Goal: Check status: Check status

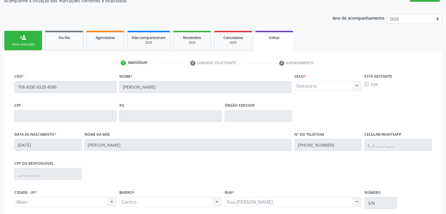
scroll to position [59, 0]
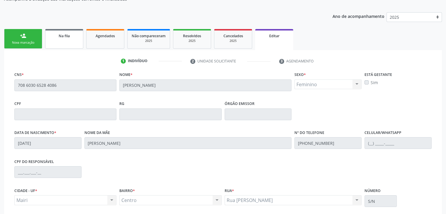
click at [66, 33] on div "Na fila" at bounding box center [64, 36] width 29 height 6
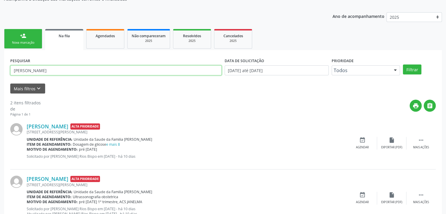
click at [0, 62] on div "Acompanhamento Acompanhe a situação das marcações correntes e finalizadas Relat…" at bounding box center [223, 105] width 446 height 263
click at [403, 64] on button "Filtrar" at bounding box center [412, 69] width 18 height 10
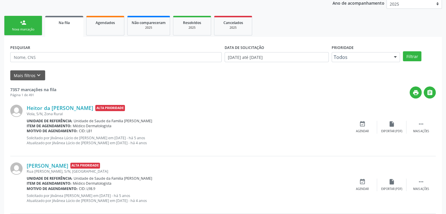
scroll to position [88, 0]
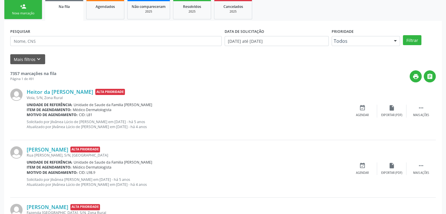
click at [40, 62] on button "Mais filtros keyboard_arrow_down" at bounding box center [27, 59] width 35 height 10
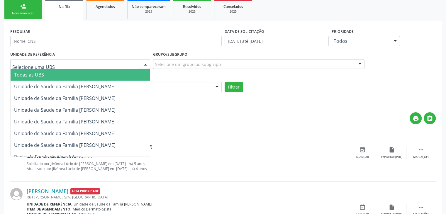
click at [66, 66] on div at bounding box center [80, 64] width 140 height 10
click at [54, 72] on span "Todas as UBS" at bounding box center [80, 75] width 139 height 12
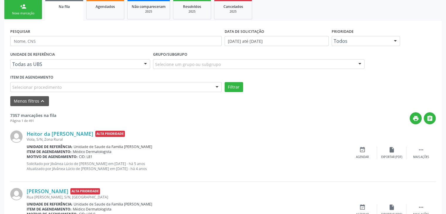
click at [209, 58] on div "Grupo/Subgrupo Selecione um grupo ou subgrupo Todos os grupos e subgrupos 01 - …" at bounding box center [258, 59] width 211 height 19
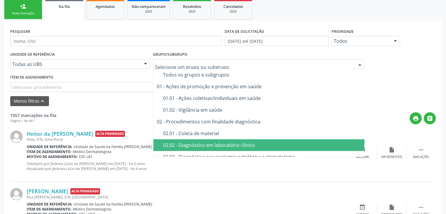
click at [206, 148] on span "02.02 - Diagnóstico em laboratório clínico" at bounding box center [258, 145] width 211 height 12
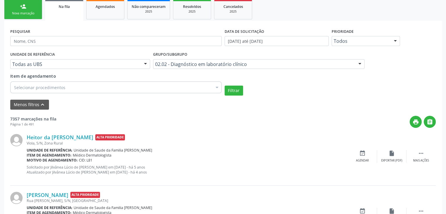
click at [84, 89] on div "Selecionar procedimentos" at bounding box center [115, 87] width 211 height 12
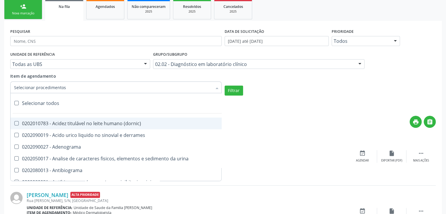
click at [27, 104] on div "Selecionar todos" at bounding box center [170, 103] width 319 height 12
checkbox input "true"
checkbox \(dornic\) "true"
checkbox derrames "true"
checkbox Adenograma "true"
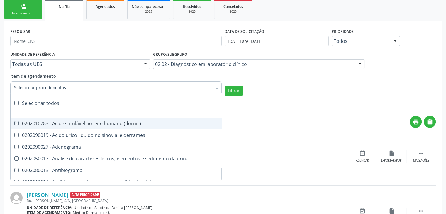
checkbox urina "true"
checkbox Antibiograma "true"
checkbox minima "true"
checkbox micobacterias "true"
checkbox blot "true"
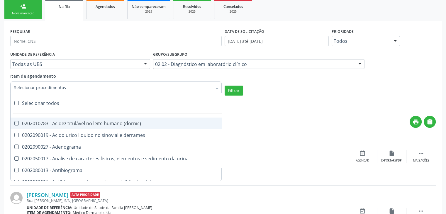
checkbox mlpa "true"
checkbox \(hanseniase\) "true"
checkbox \(controle\) "true"
checkbox \(diagnóstica\) "true"
checkbox \(gram\) "true"
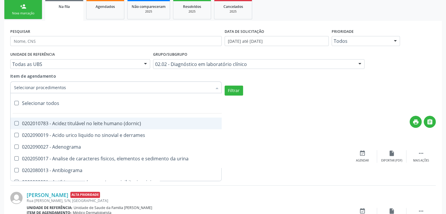
checkbox clamidia "true"
checkbox herpesvirus "true"
checkbox hematologica "true"
checkbox creatinina "true"
checkbox fosfato "true"
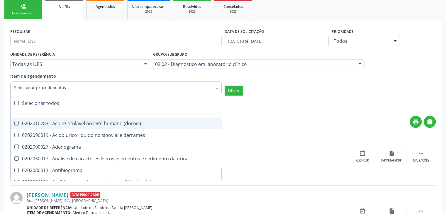
checkbox ureia "true"
checkbox osmolar "true"
checkbox addis "true"
checkbox b "true"
checkbox cd4\/cd8 "true"
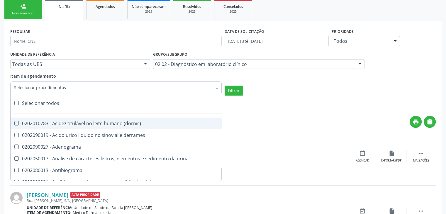
checkbox totais "true"
checkbox plaquetas "true"
checkbox reticulocitos "true"
checkbox liquor "true"
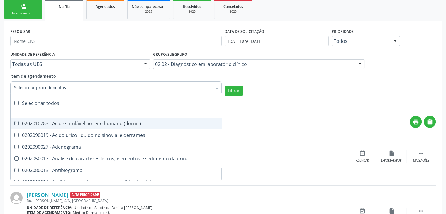
checkbox identificacao "true"
checkbox \(pos-pasteurização\) "true"
checkbox herpesvirus "true"
checkbox baar "true"
checkbox anaerobicas "true"
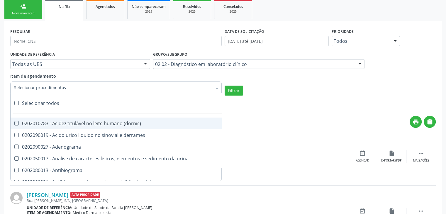
checkbox fungos "true"
checkbox \(qualitativo\) "true"
checkbox tardio\) "true"
checkbox \(qualitativo\) "true"
checkbox \(confirmatorio\) "true"
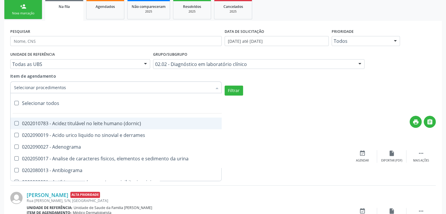
checkbox \(confirmatorio\) "true"
checkbox molecular "true"
checkbox htlv-1 "true"
checkbox biotinidase "true"
checkbox congênita "true"
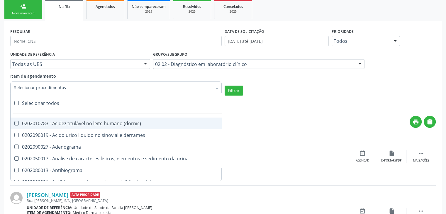
checkbox antiplaquetarios "true"
checkbox ferro "true"
checkbox bandas\) "true"
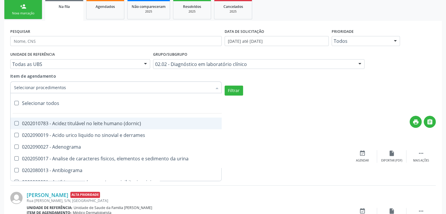
checkbox \(ch50\) "true"
checkbox aminoacidos "true"
checkbox globular "true"
checkbox dosagens\) "true"
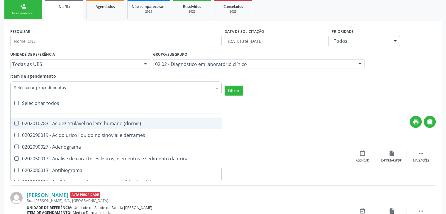
checkbox dosagens\) "true"
checkbox \(cada\) "true"
checkbox reumatoide "true"
checkbox amniotico "true"
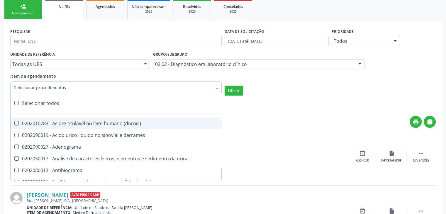
checkbox livre "true"
checkbox osmolalidade "true"
checkbox osmolaridade "true"
checkbox t3 "true"
checkbox sulfo-hemoglobina "true"
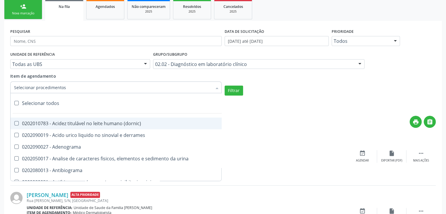
checkbox reverso "true"
checkbox coagulacao "true"
checkbox euglobulina "true"
checkbox -duke "true"
checkbox ivy "true"
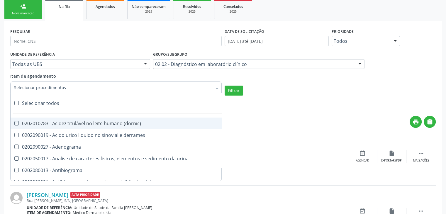
checkbox hemacias "true"
checkbox trombina "true"
checkbox ativada\) "true"
checkbox \(tap\) "true"
checkbox \(vhs\) "true"
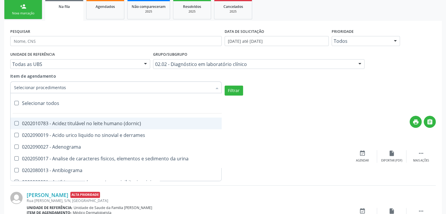
checkbox abo "true"
checkbox reativa "true"
checkbox ordenhado "true"
checkbox pezinho\) "true"
checkbox complemento "true"
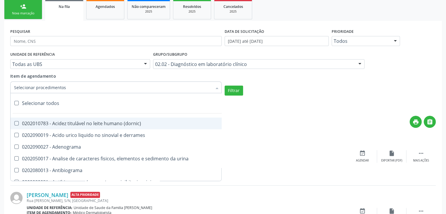
checkbox pezinho\) "true"
checkbox 17-alfa-hidroxiprogesterona "true"
checkbox totais "true"
checkbox 17-hidroxicorticosteroides "true"
checkbox d "true"
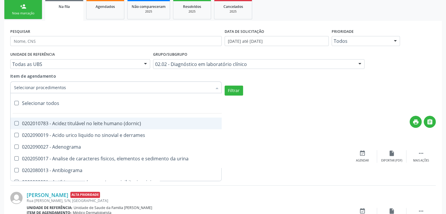
checkbox 5-nucleotidase "true"
checkbox acetona "true"
checkbox \(serotonina\) "true"
checkbox ascorbico "true"
checkbox delta-aminolevulinico "true"
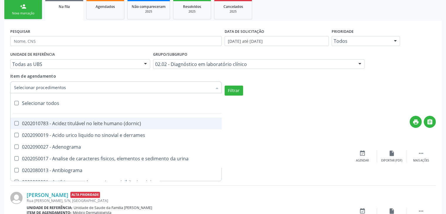
checkbox hipurico "true"
checkbox mandelico "true"
checkbox metil-hipurico "true"
checkbox urico "true"
checkbox valproico "true"
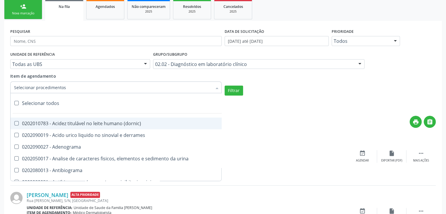
checkbox vanilmandelico "true"
checkbox \(acth\) "true"
checkbox ala-desidratase "true"
checkbox etilico "true"
checkbox aldolase "true"
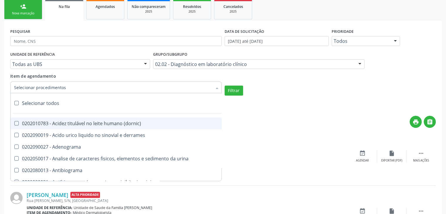
checkbox aldosterona "true"
checkbox alfa-1-antitripsina "true"
checkbox acida "true"
checkbox alfa-2-macroglobulina "true"
checkbox alfa-fetoproteina "true"
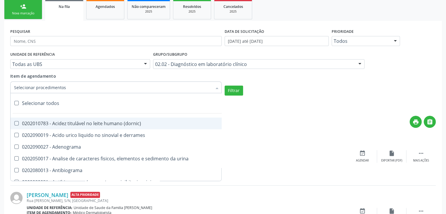
checkbox aluminio "true"
checkbox amilase "true"
checkbox aminoglicosideos "true"
checkbox amonia "true"
checkbox ciclico "true"
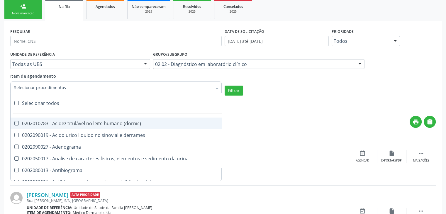
checkbox androstenediona "true"
checkbox anfetaminas "true"
checkbox circulante "true"
checkbox iga "true"
checkbox triciclicos "true"
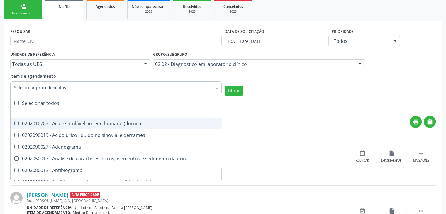
checkbox \(psa\) "true"
checkbox iii "true"
checkbox barbituratos "true"
checkbox benzodiazepinicos "true"
checkbox beta-2-microglobulina "true"
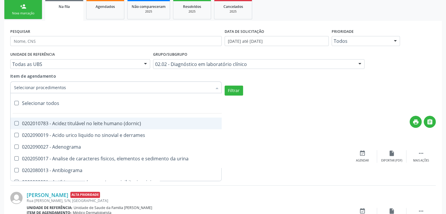
checkbox fracoes "true"
checkbox cadmio "true"
checkbox calcio "true"
checkbox ionizavel "true"
checkbox calcitonina "true"
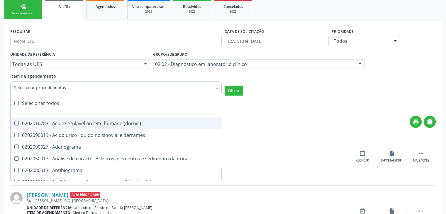
checkbox carbamazepina "true"
checkbox carboxi-hemoglobina "true"
checkbox caroteno "true"
checkbox catecolaminas "true"
checkbox chumbo "true"
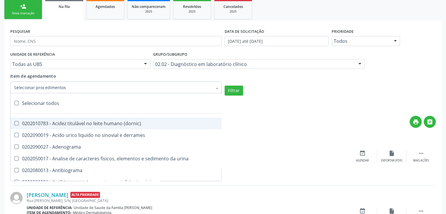
checkbox ciclosporina "true"
checkbox citrato "true"
checkbox cloreto "true"
checkbox suor "true"
checkbox cobre "true"
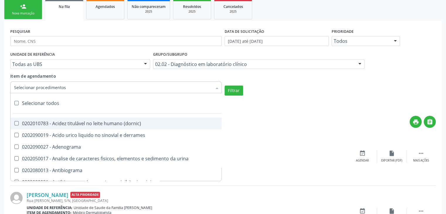
checkbox hdl "true"
checkbox ldl "true"
checkbox colinesterase "true"
checkbox c3 "true"
checkbox c4 "true"
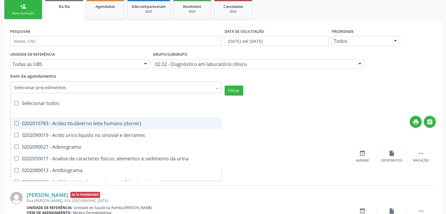
checkbox cortisol "true"
checkbox creatinina "true"
checkbox amniotico "true"
checkbox \(cpk\) "true"
checkbox crioaglutinina "true"
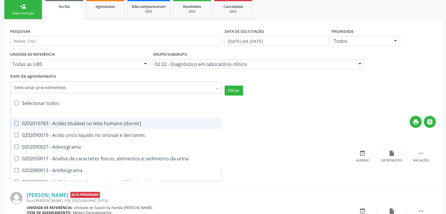
checkbox \(dhea\) "true"
checkbox alfa-hidroxibutirica "true"
checkbox glutamica "true"
checkbox latica "true"
checkbox fracionadas\) "true"
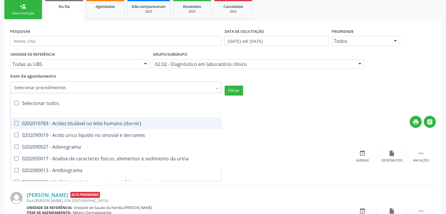
checkbox digitoxina\) "true"
checkbox \(dht\) "true"
checkbox fecal "true"
checkbox estradiol "true"
checkbox estriol "true"
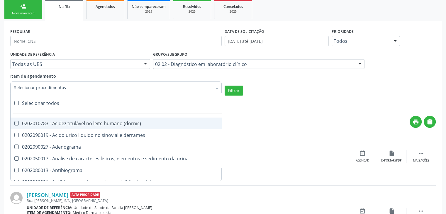
checkbox estrona "true"
checkbox etossuximida "true"
checkbox ii "true"
checkbox ix "true"
checkbox v "true"
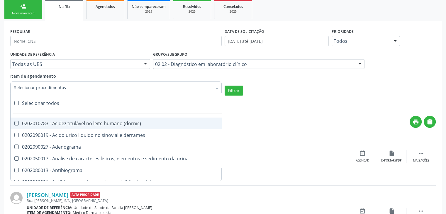
checkbox vii "true"
checkbox viii "true"
checkbox \(inibidor\) "true"
checkbox \(antigeno\) "true"
checkbox x "true"
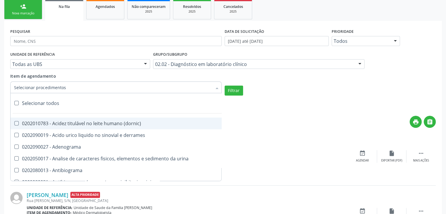
checkbox xi "true"
checkbox xii "true"
checkbox xiii "true"
checkbox tardio\) "true"
checkbox t4 "true"
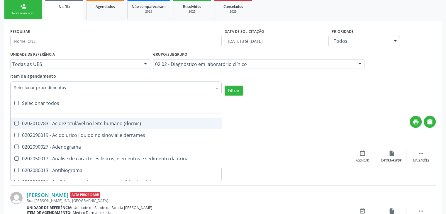
checkbox pezinho\) "true"
checkbox fenitoina "true"
checkbox fenol "true"
checkbox ferritina "true"
checkbox serico "true"
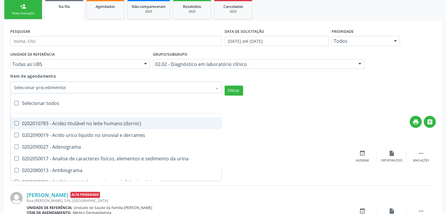
checkbox fibrinogenio "true"
checkbox folato "true"
checkbox formaldeido "true"
checkbox total "true"
checkbox alcalina "true"
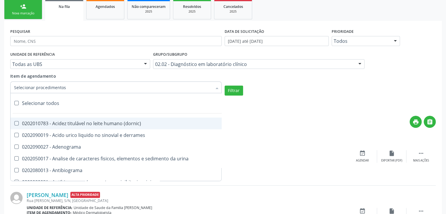
checkbox esperma "true"
checkbox fosforo "true"
checkbox acida "true"
checkbox frutose "true"
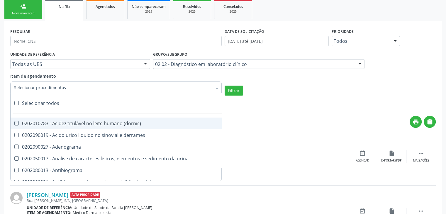
checkbox esperma "true"
checkbox galactose "true"
checkbox gt\) "true"
checkbox gastrina "true"
checkbox glicose "true"
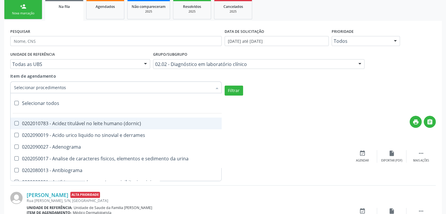
checkbox derrames "true"
checkbox desidrogenase "true"
checkbox tiroxina "true"
checkbox hcg\) "true"
checkbox fecal "true"
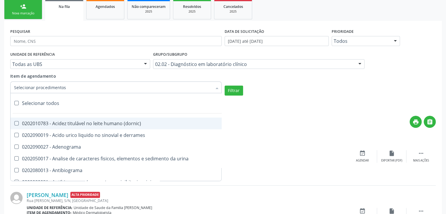
checkbox haptoglobina "true"
checkbox hemoglobina "true"
checkbox 37oc "true"
checkbox fetal "true"
checkbox glicosilada "true"
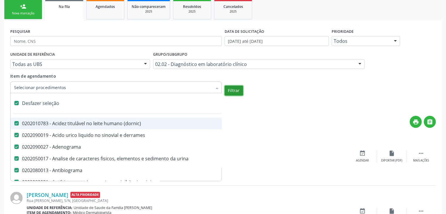
click at [230, 94] on button "Filtrar" at bounding box center [233, 91] width 18 height 10
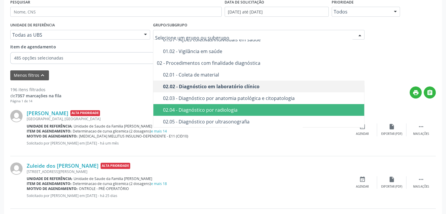
scroll to position [59, 0]
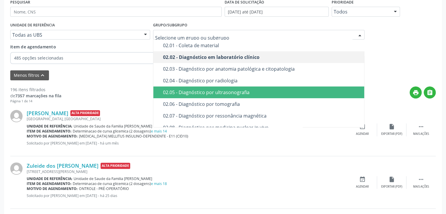
click at [217, 94] on div "02.05 - Diagnóstico por ultrasonografia" at bounding box center [262, 92] width 198 height 5
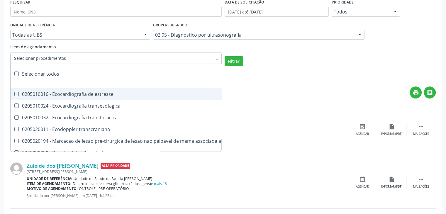
click at [47, 75] on div "Selecionar todos" at bounding box center [137, 74] width 252 height 12
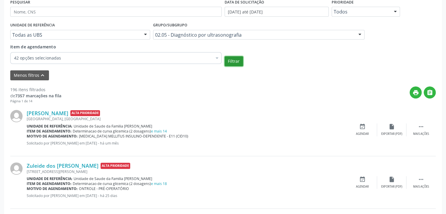
click at [229, 64] on button "Filtrar" at bounding box center [233, 61] width 18 height 10
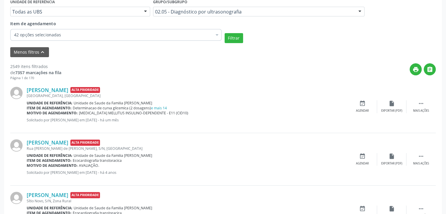
scroll to position [88, 0]
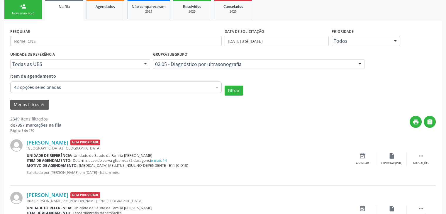
click at [14, 87] on input "Item de agendamento" at bounding box center [14, 87] width 0 height 12
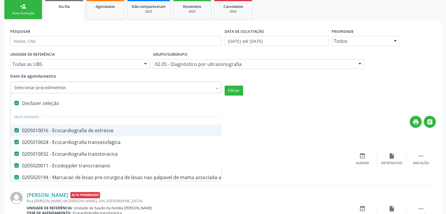
click at [42, 103] on div "Desfazer seleção" at bounding box center [137, 103] width 252 height 12
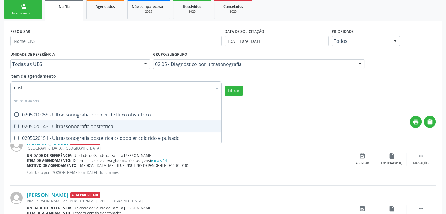
click at [75, 125] on div "0205020143 - Ultrassonografia obstetrica" at bounding box center [116, 126] width 204 height 5
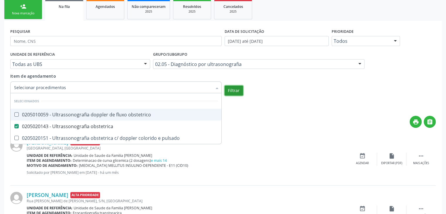
click at [240, 88] on button "Filtrar" at bounding box center [233, 91] width 18 height 10
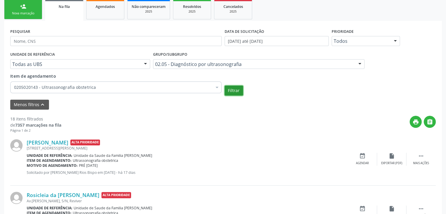
click at [231, 90] on button "Filtrar" at bounding box center [233, 91] width 18 height 10
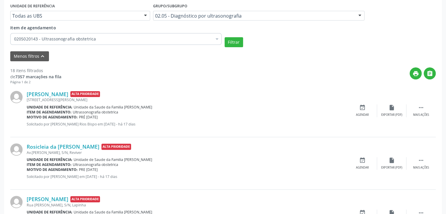
scroll to position [147, 0]
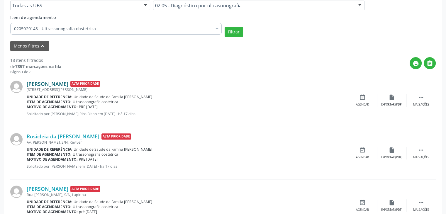
click at [61, 82] on link "[PERSON_NAME]" at bounding box center [48, 84] width 42 height 6
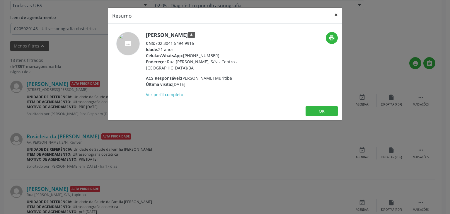
click at [341, 12] on button "×" at bounding box center [336, 15] width 12 height 14
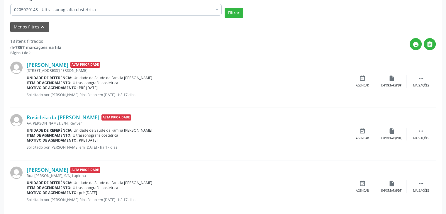
scroll to position [176, 0]
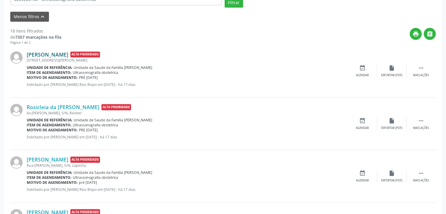
click at [60, 54] on link "[PERSON_NAME]" at bounding box center [48, 54] width 42 height 6
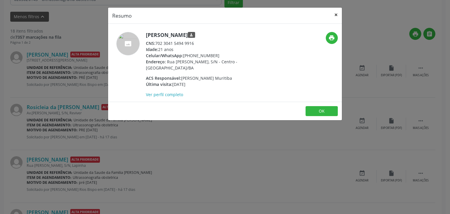
click at [334, 14] on button "×" at bounding box center [336, 15] width 12 height 14
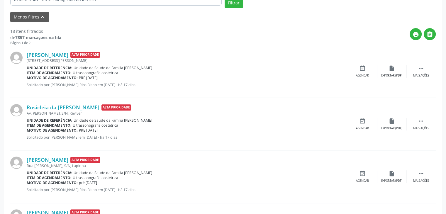
scroll to position [234, 0]
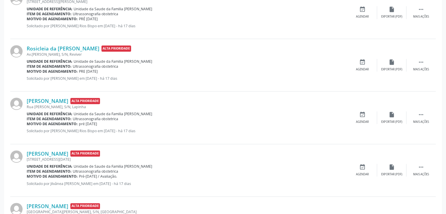
click at [117, 148] on div "[PERSON_NAME] Alta Prioridade [STREET_ADDRESS][DATE] Unidade de referência: Uni…" at bounding box center [222, 170] width 425 height 52
click at [256, 64] on div "Item de agendamento: Ultrassonografia obstetrica" at bounding box center [187, 66] width 321 height 5
